Goal: Transaction & Acquisition: Purchase product/service

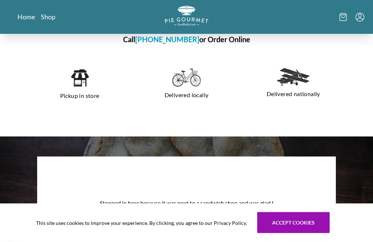
scroll to position [469, 0]
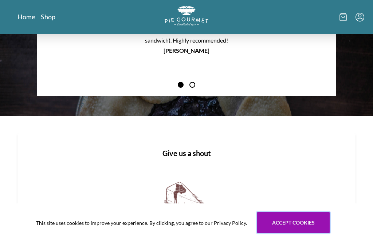
click at [294, 234] on button "Accept cookies" at bounding box center [293, 222] width 73 height 21
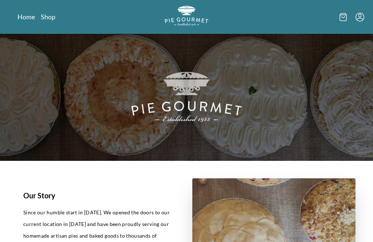
scroll to position [0, 0]
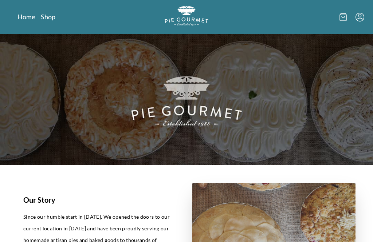
click at [48, 20] on link "Shop" at bounding box center [48, 16] width 15 height 9
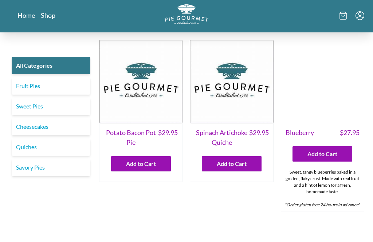
scroll to position [158, 0]
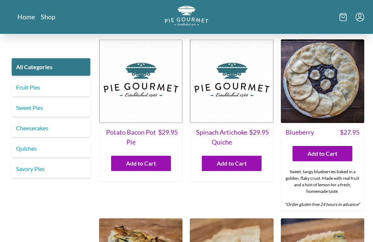
click at [24, 106] on link "Sweet Pies" at bounding box center [51, 107] width 79 height 17
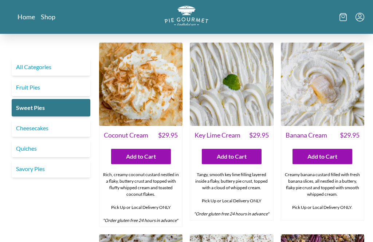
click at [24, 87] on link "Fruit Pies" at bounding box center [51, 87] width 79 height 17
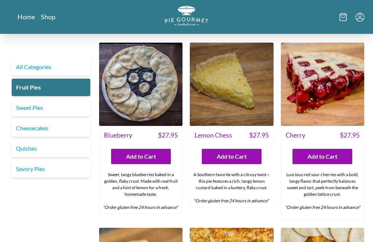
click at [24, 106] on link "Sweet Pies" at bounding box center [51, 107] width 79 height 17
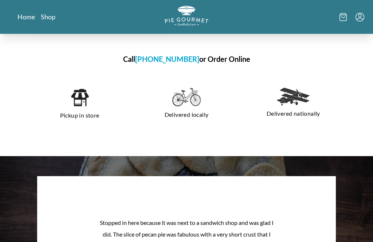
scroll to position [449, 0]
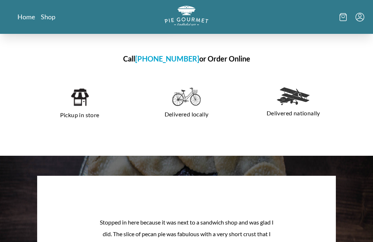
click at [196, 109] on p "Delivered locally" at bounding box center [186, 115] width 89 height 12
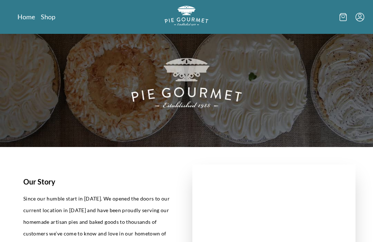
scroll to position [0, 0]
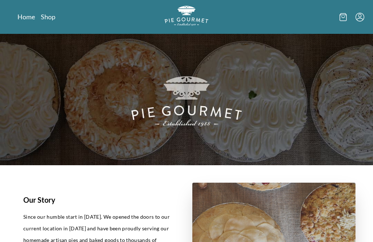
click at [41, 20] on link "Shop" at bounding box center [48, 16] width 15 height 9
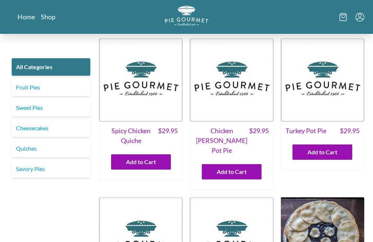
click at [19, 88] on link "Fruit Pies" at bounding box center [51, 87] width 79 height 17
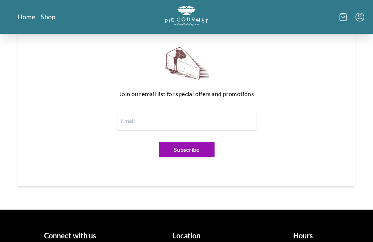
scroll to position [837, 0]
